Goal: Navigation & Orientation: Find specific page/section

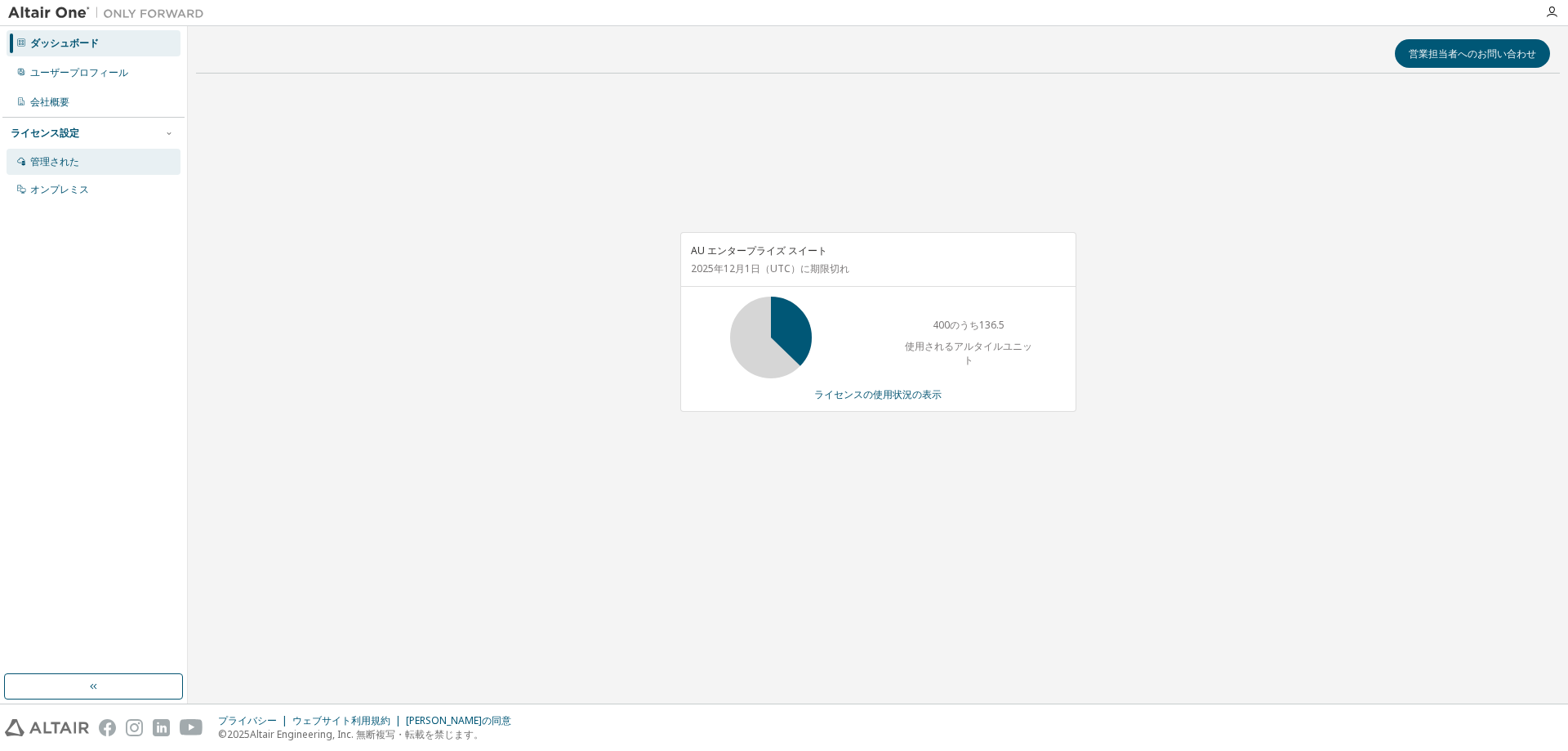
click at [93, 167] on div "管理された" at bounding box center [93, 161] width 174 height 26
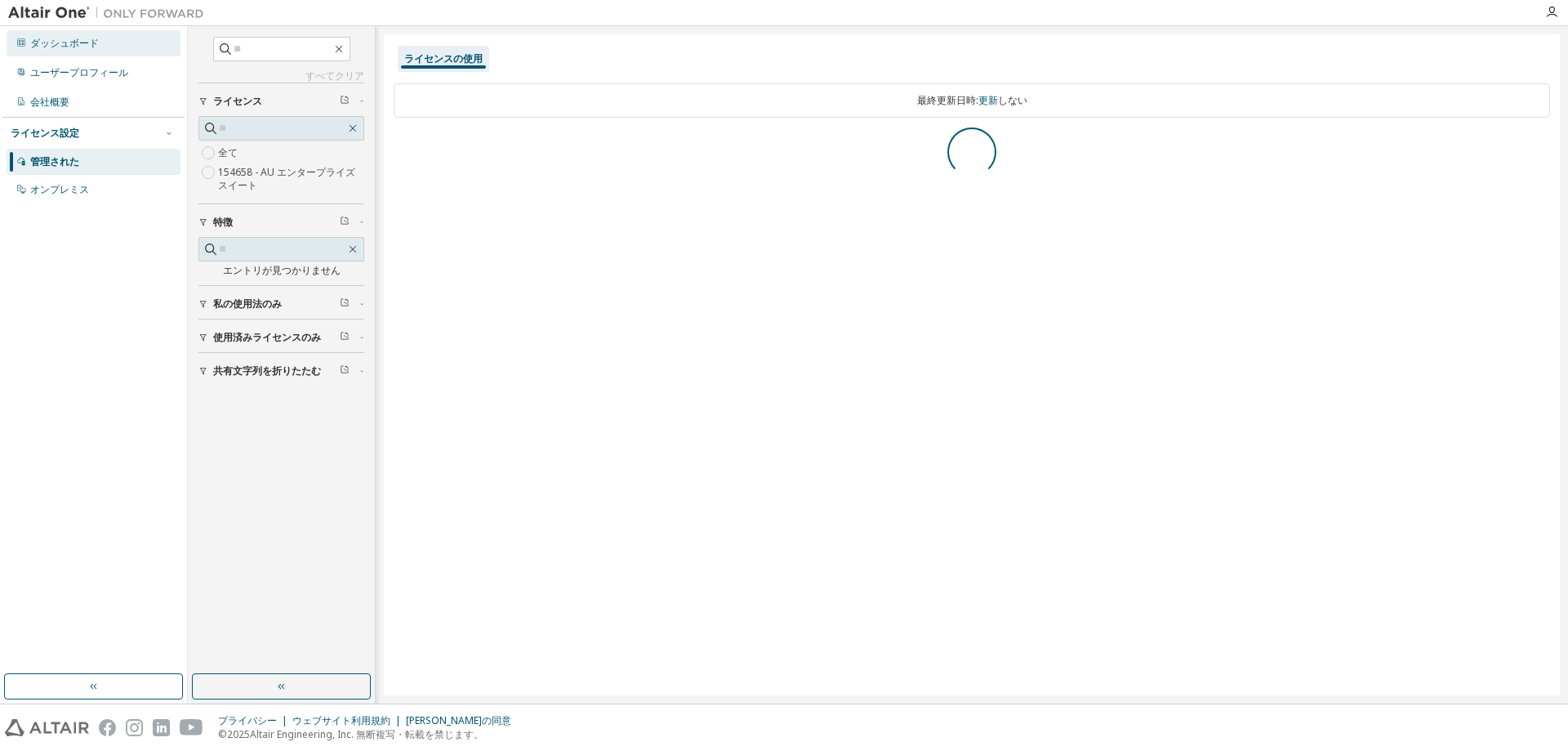
click at [133, 43] on div "ダッシュボード" at bounding box center [93, 43] width 174 height 26
